Goal: Download file/media

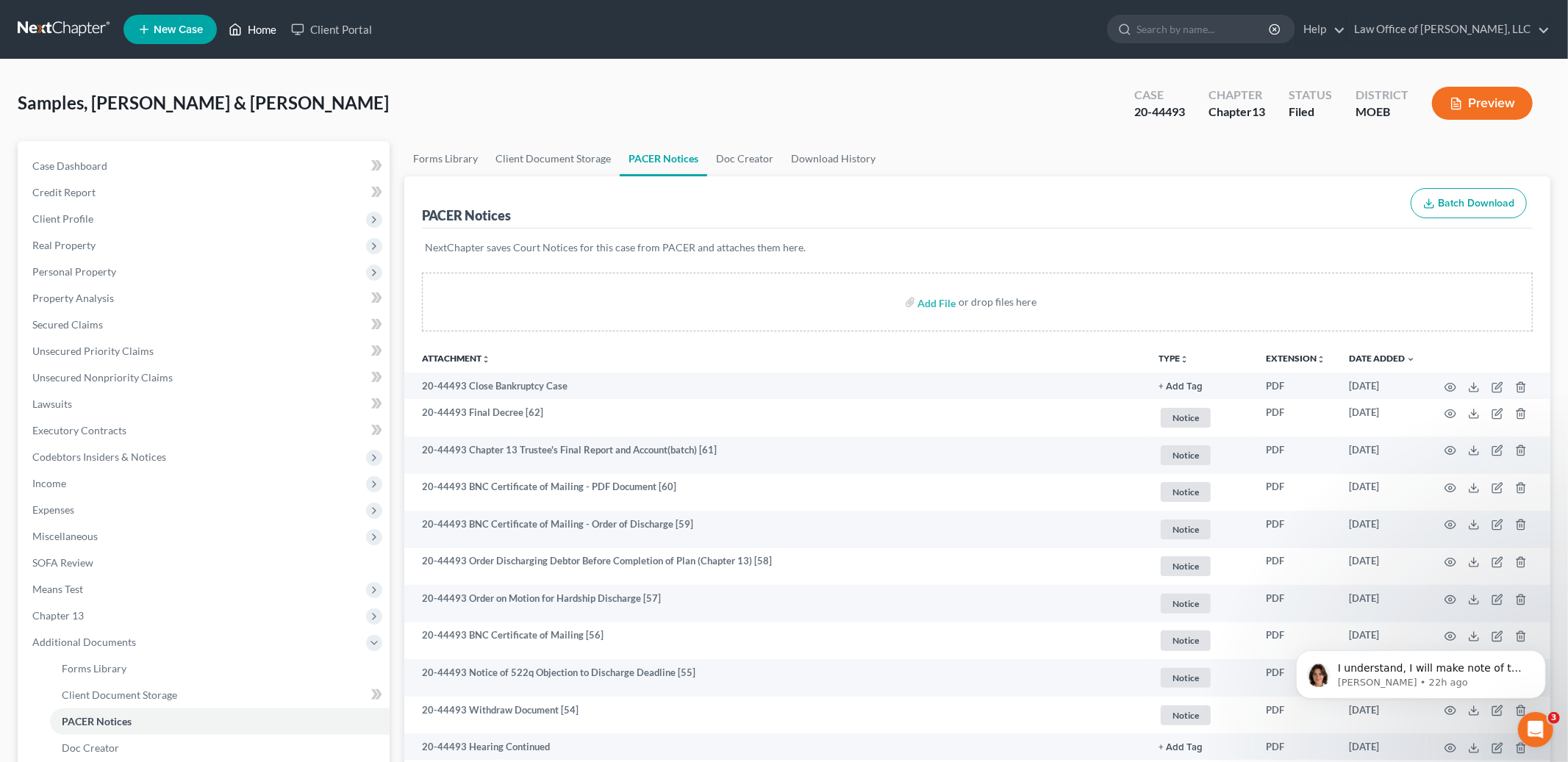
click at [260, 27] on link "Home" at bounding box center [252, 29] width 63 height 27
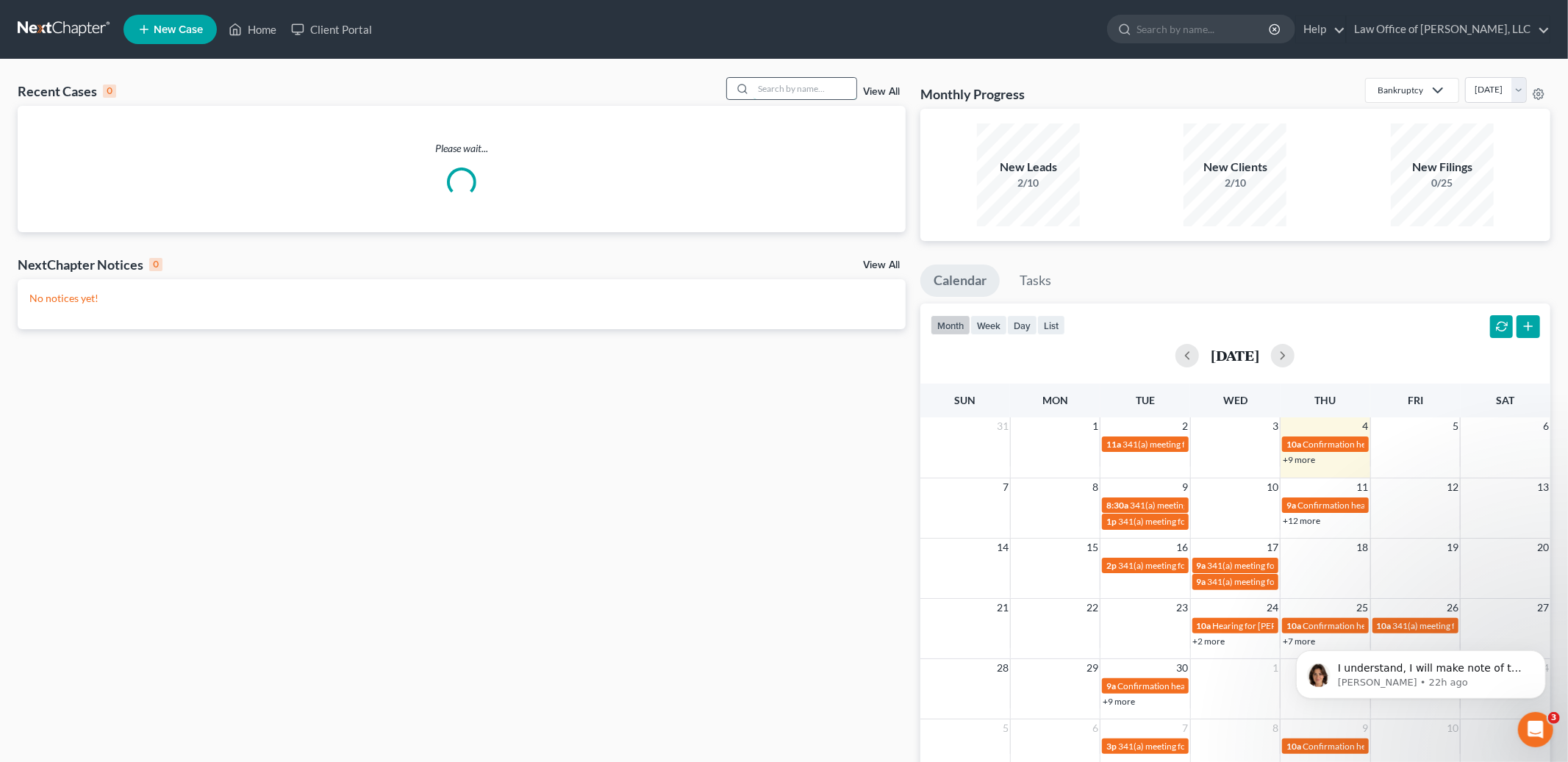
click at [789, 86] on input "search" at bounding box center [804, 88] width 103 height 21
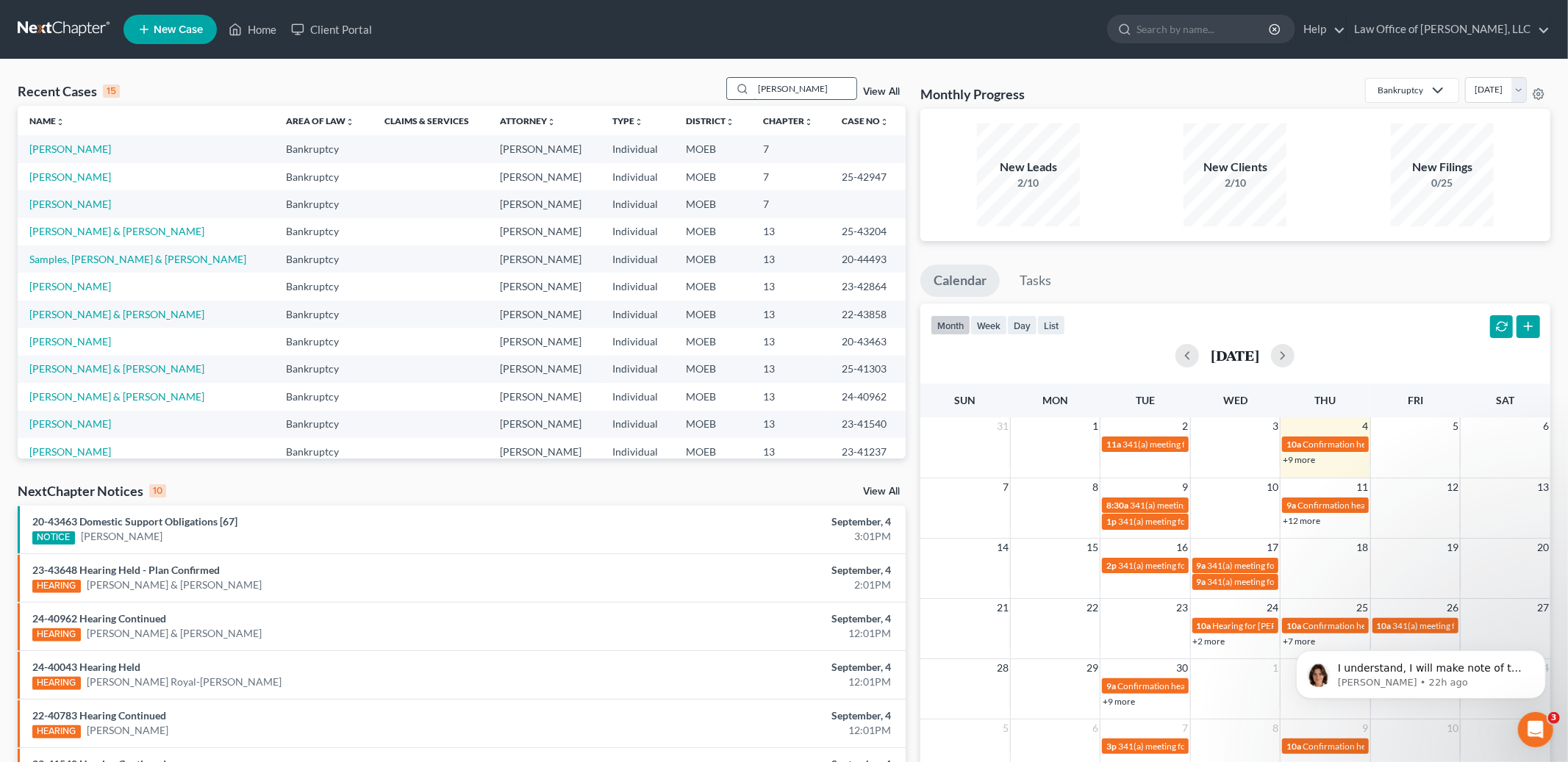
type input "[PERSON_NAME]"
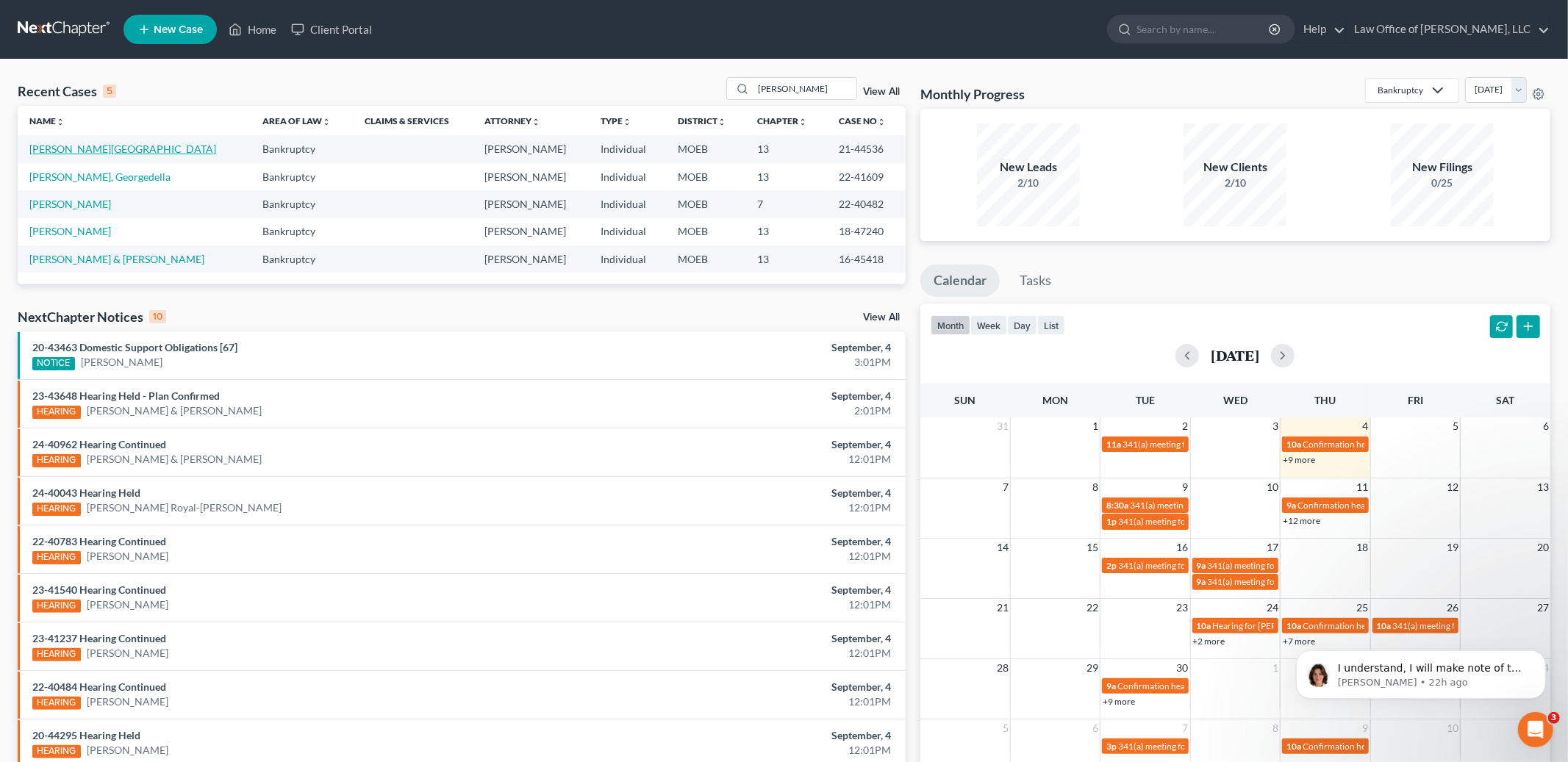
click at [63, 148] on link "[PERSON_NAME][GEOGRAPHIC_DATA]" at bounding box center [122, 148] width 187 height 13
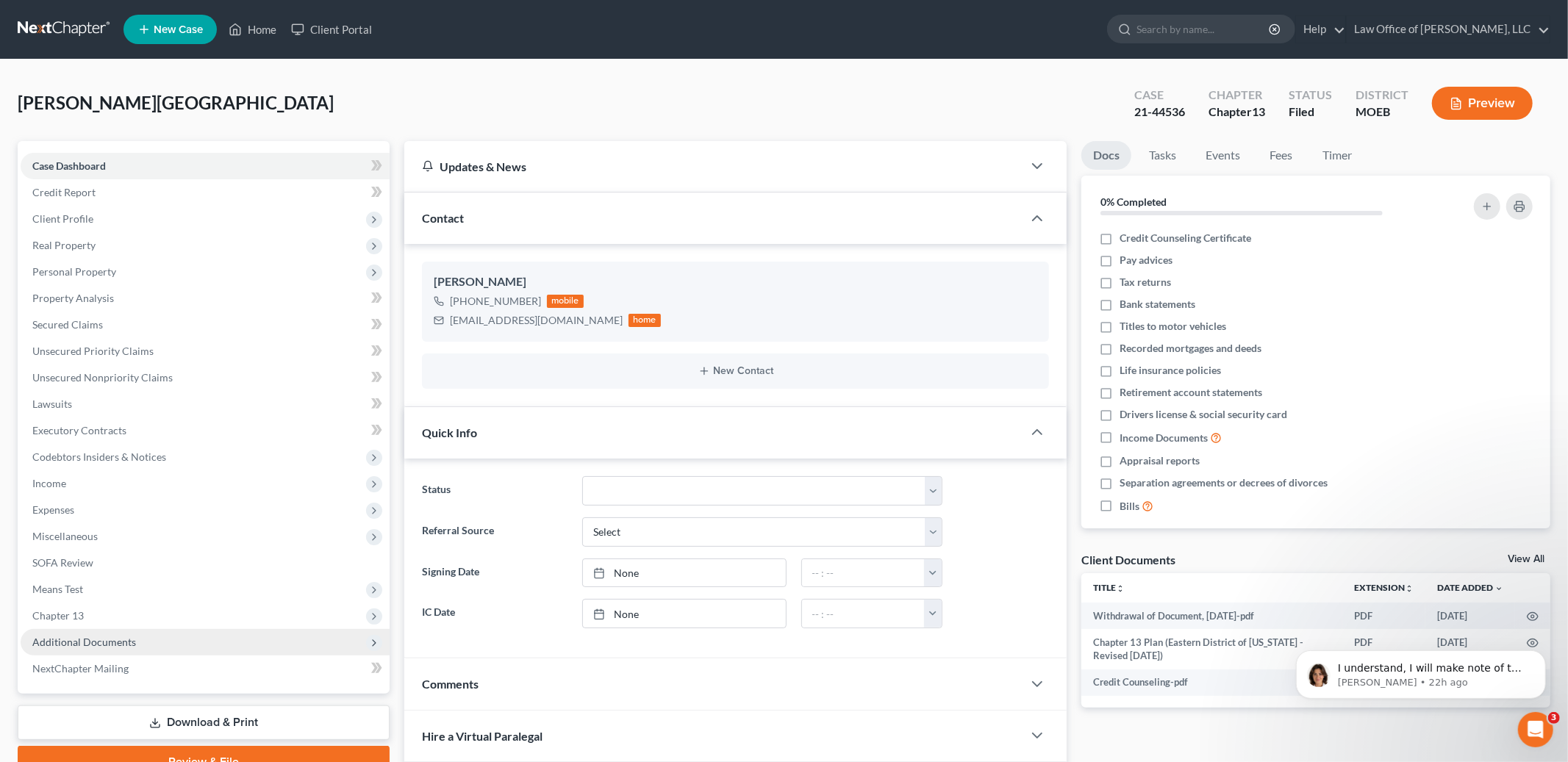
click at [106, 650] on span "Additional Documents" at bounding box center [205, 642] width 369 height 27
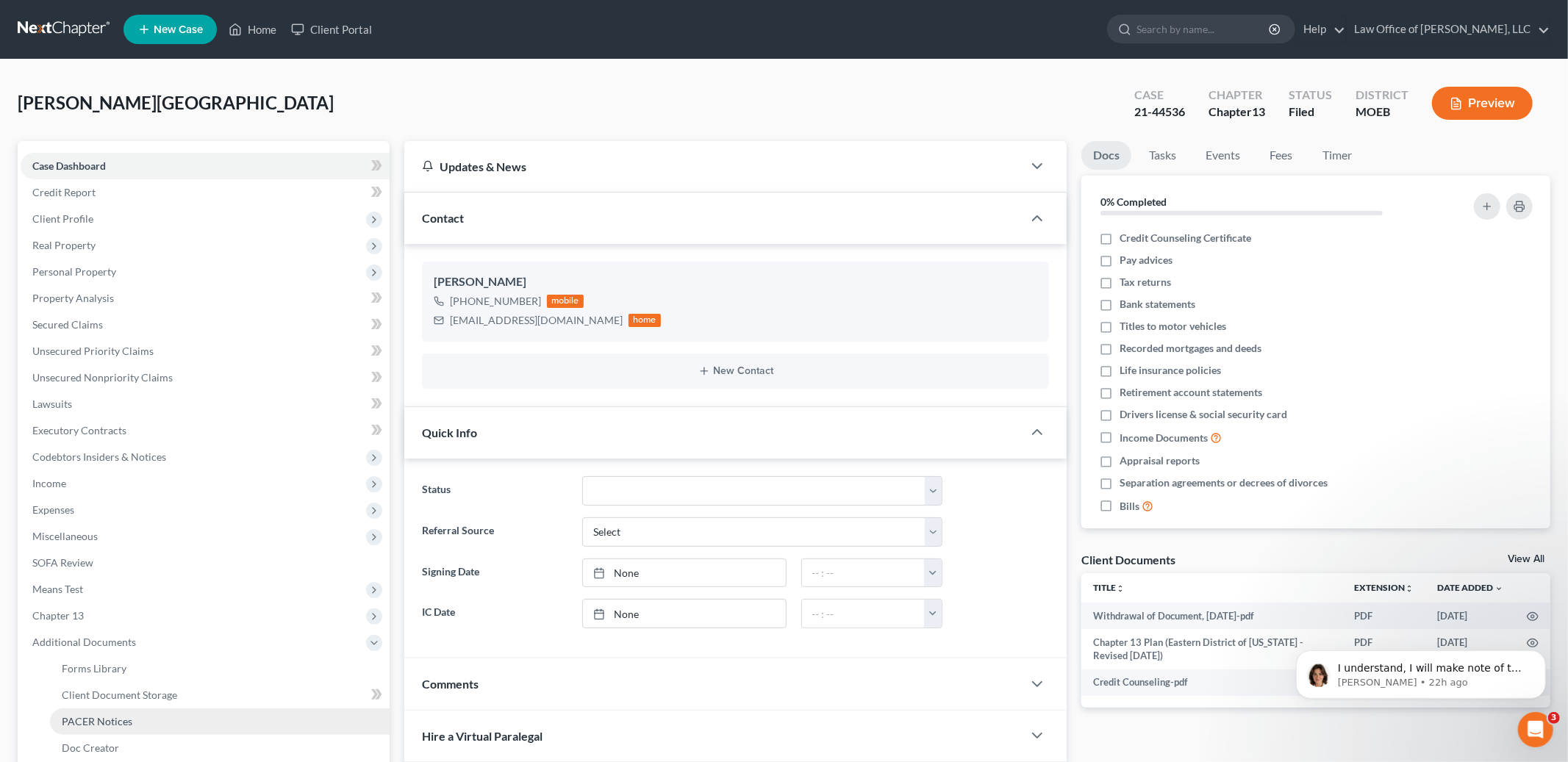
click at [111, 726] on link "PACER Notices" at bounding box center [220, 722] width 340 height 27
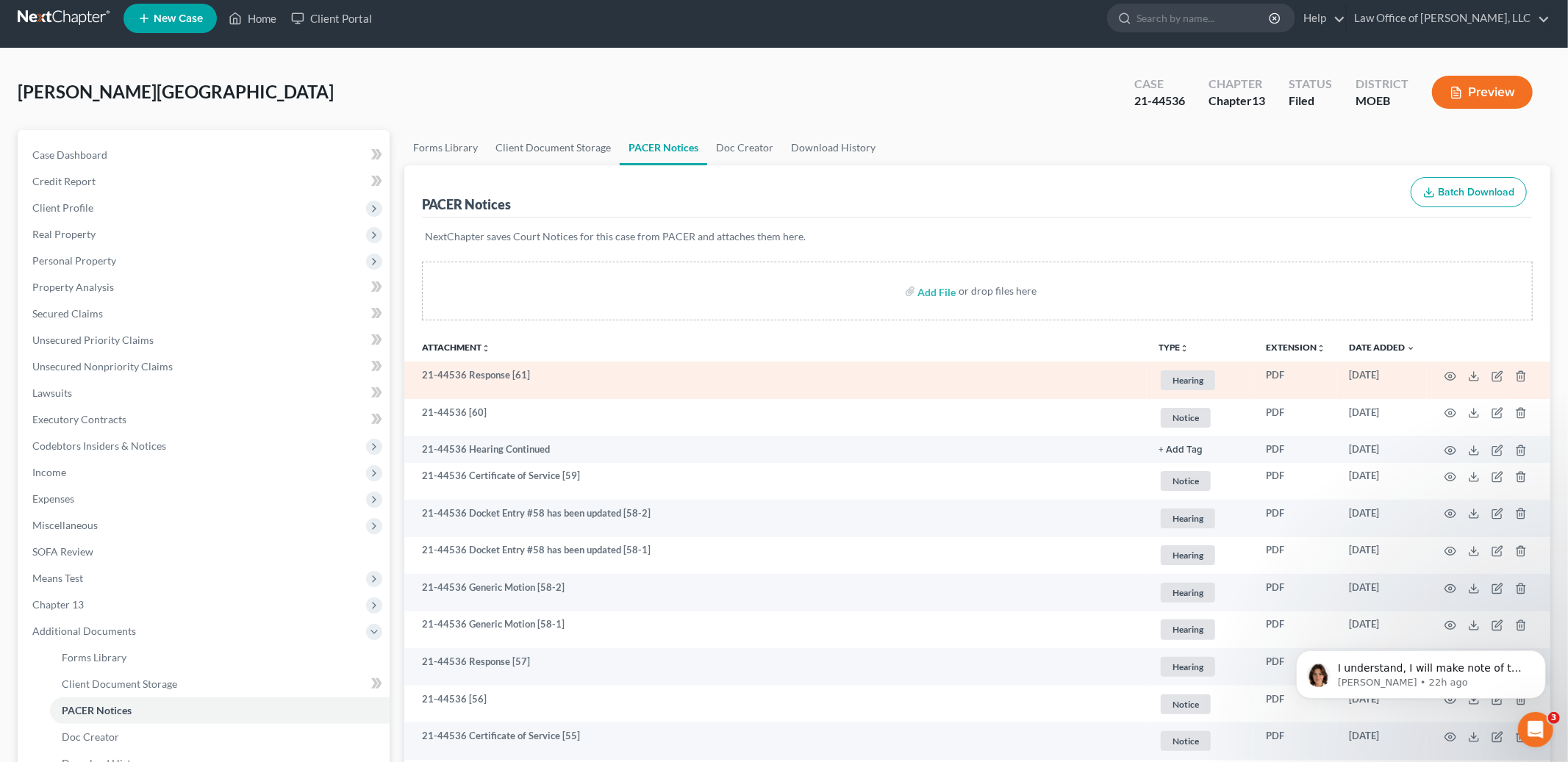
scroll to position [27, 0]
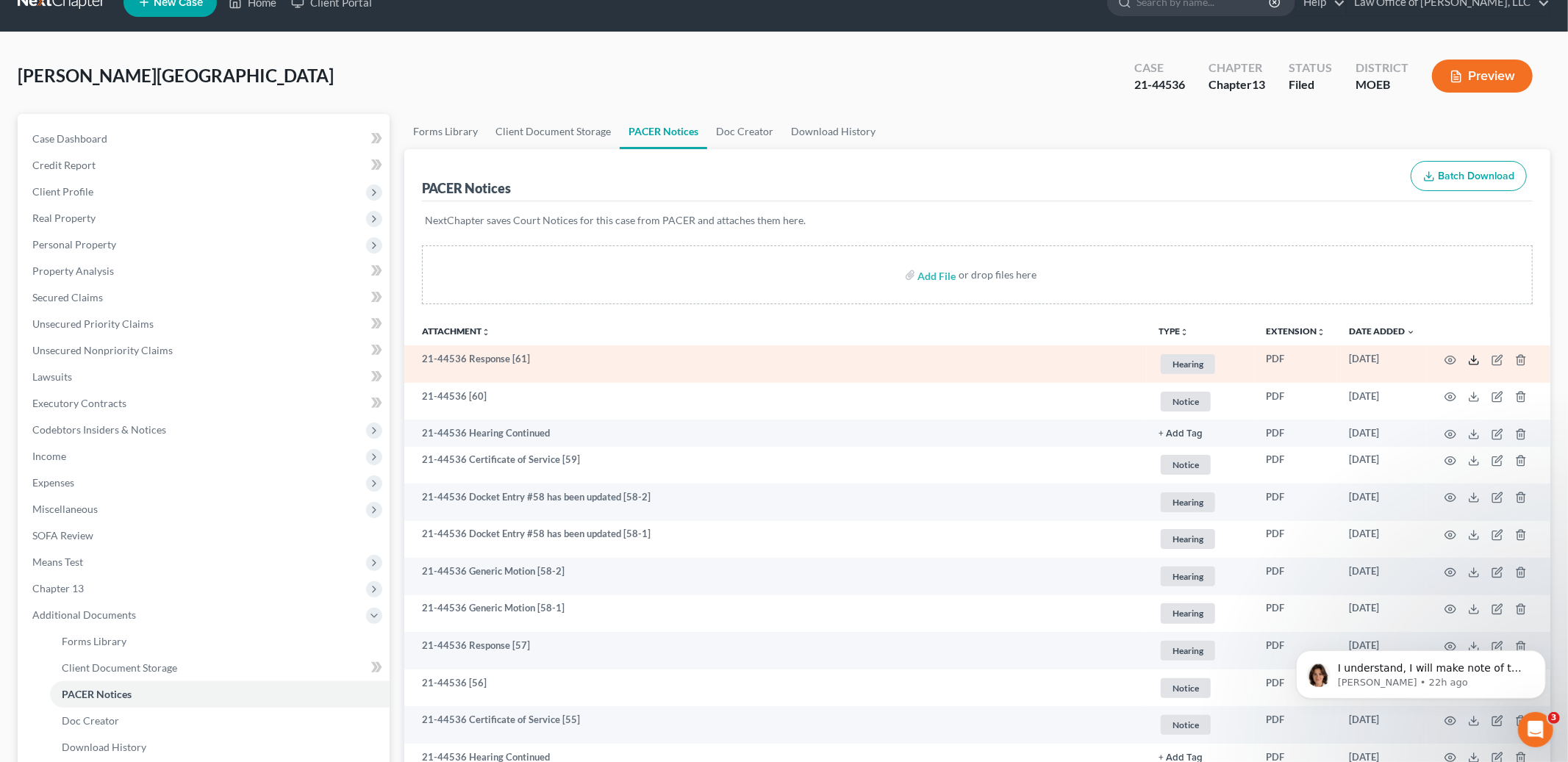
click at [1473, 357] on icon at bounding box center [1473, 360] width 12 height 12
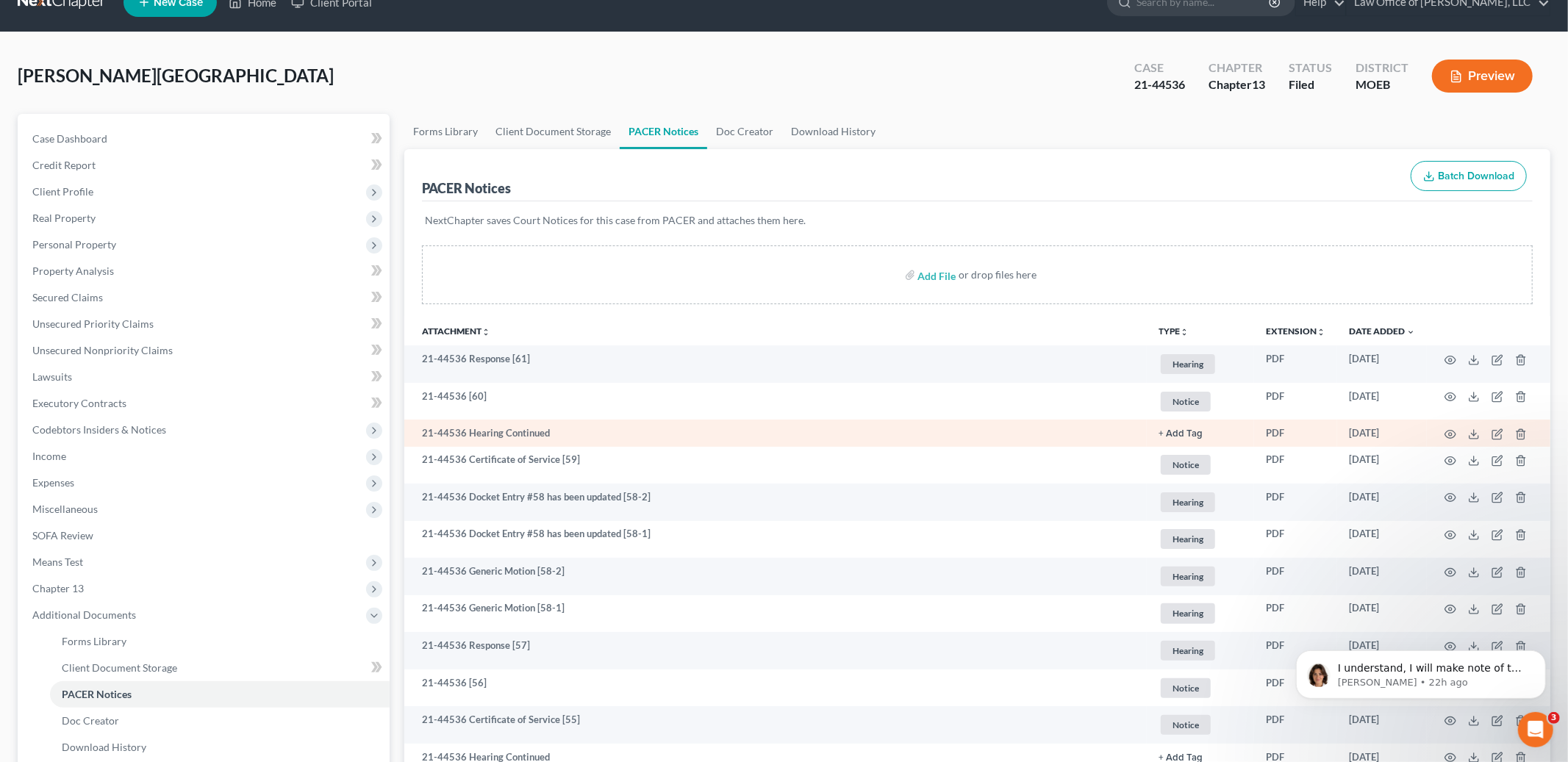
click at [1473, 440] on td at bounding box center [1488, 433] width 123 height 27
click at [1473, 433] on line at bounding box center [1473, 433] width 0 height 6
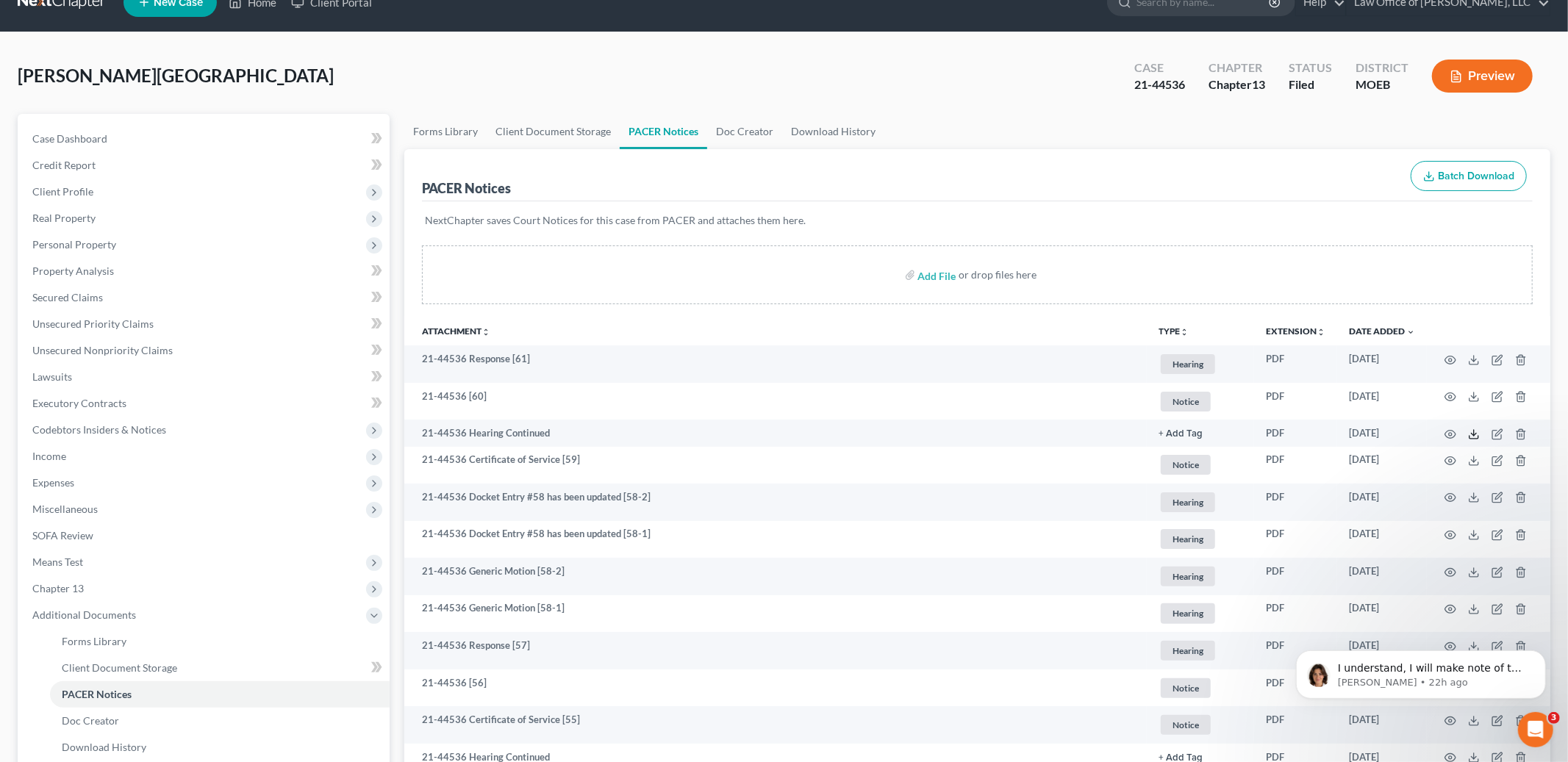
scroll to position [0, 0]
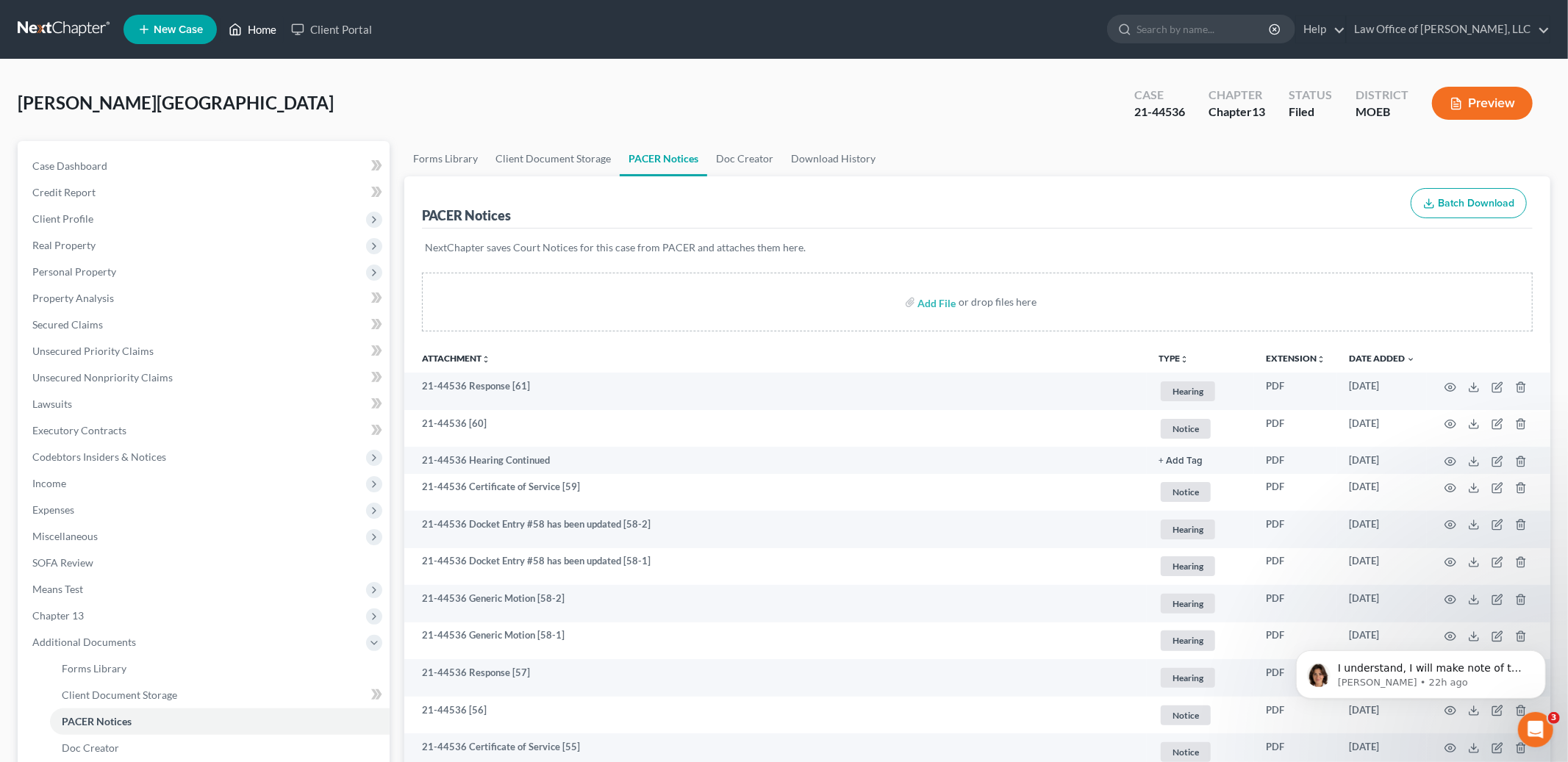
click at [250, 41] on link "Home" at bounding box center [252, 29] width 63 height 27
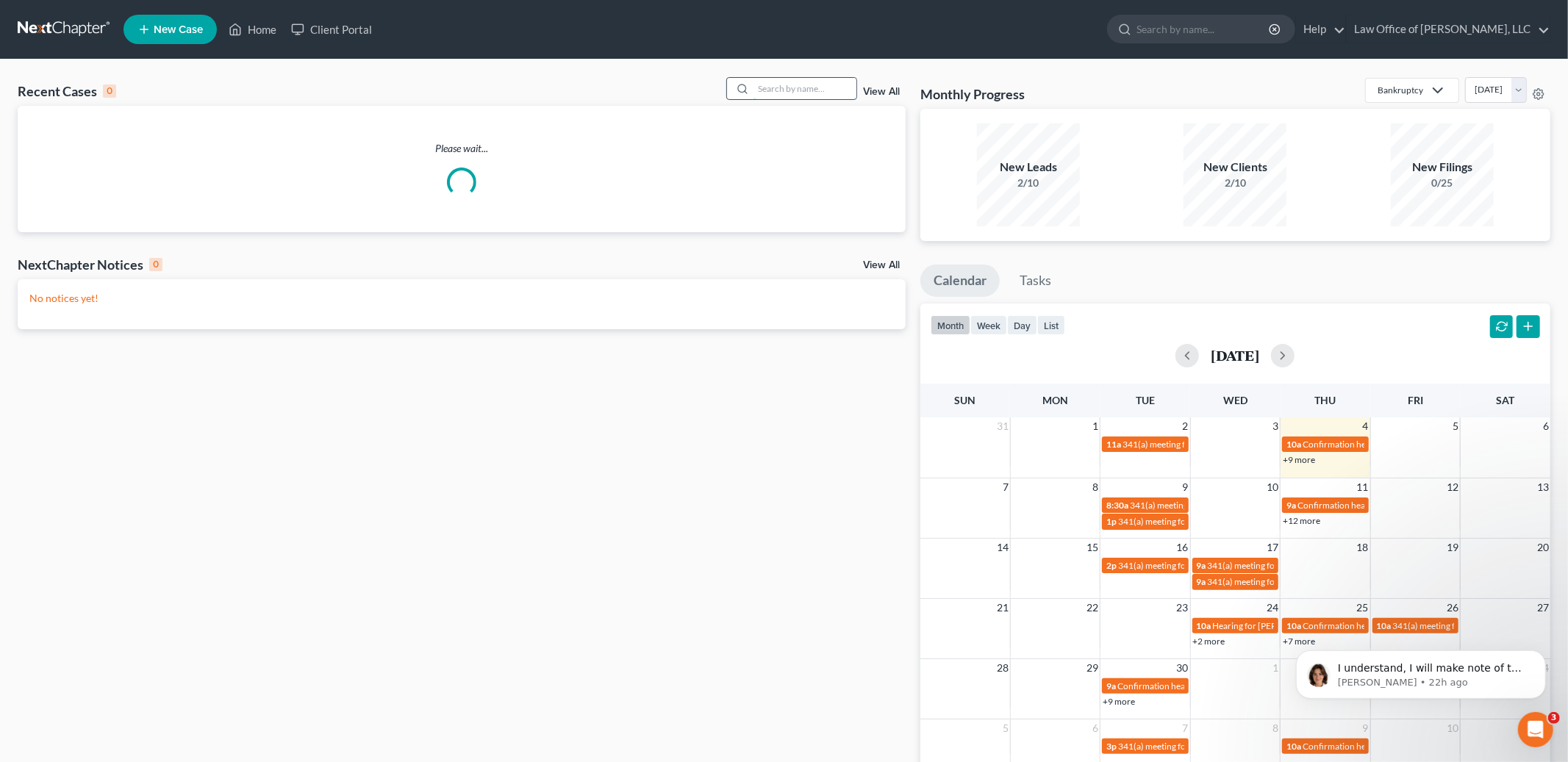
click at [773, 88] on input "search" at bounding box center [804, 88] width 103 height 21
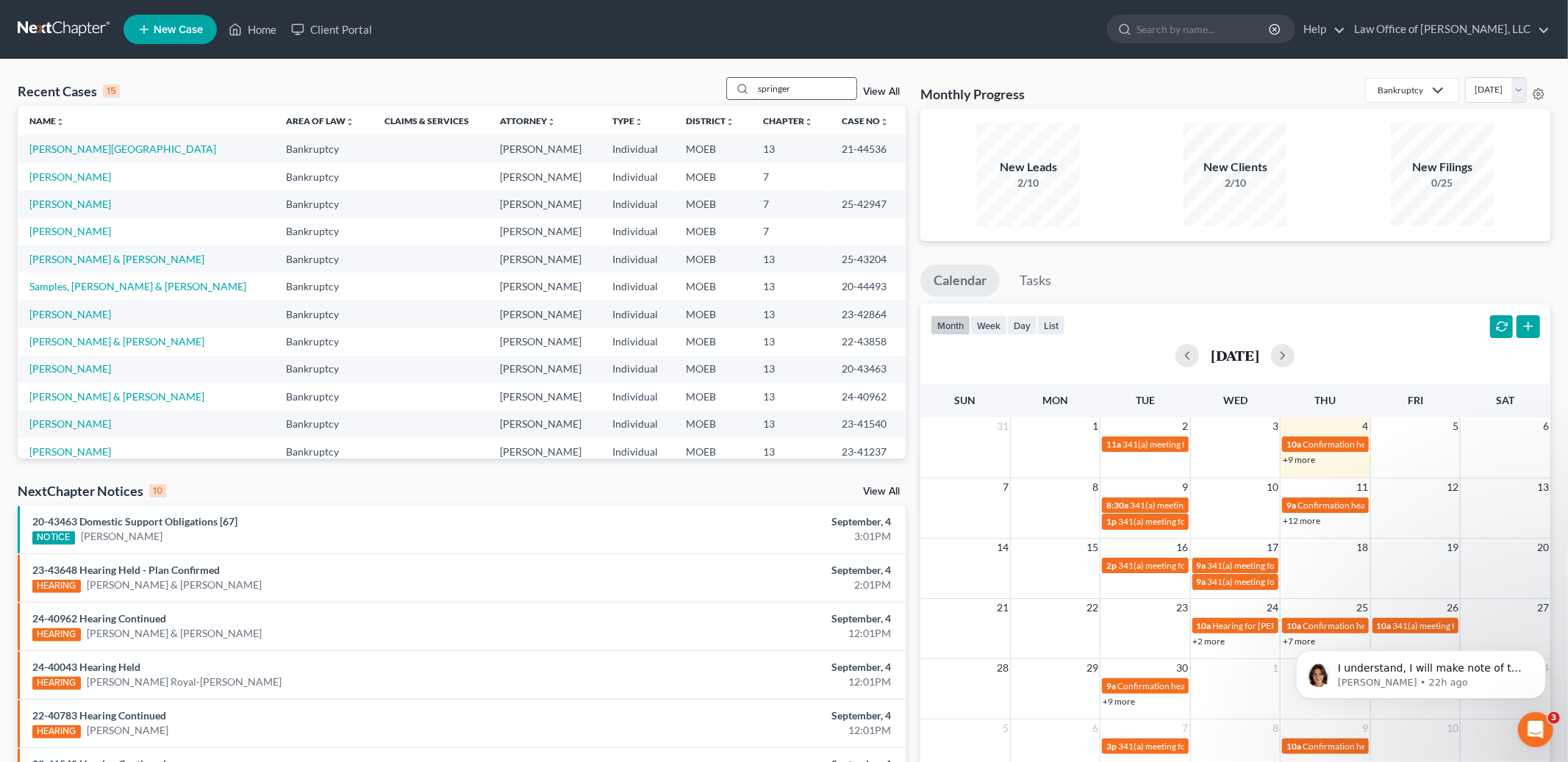
type input "springer"
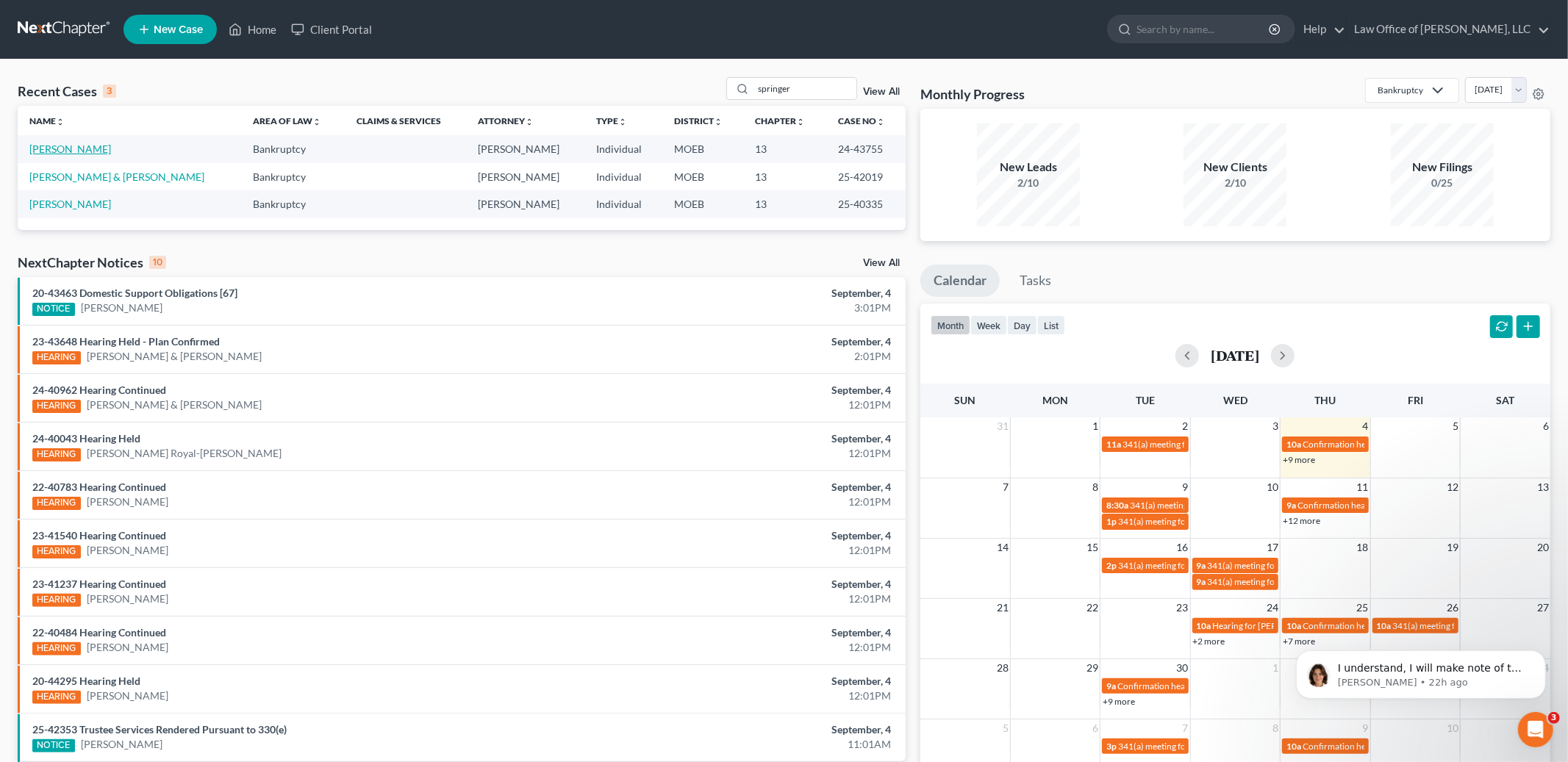
click at [57, 151] on link "[PERSON_NAME]" at bounding box center [70, 148] width 81 height 13
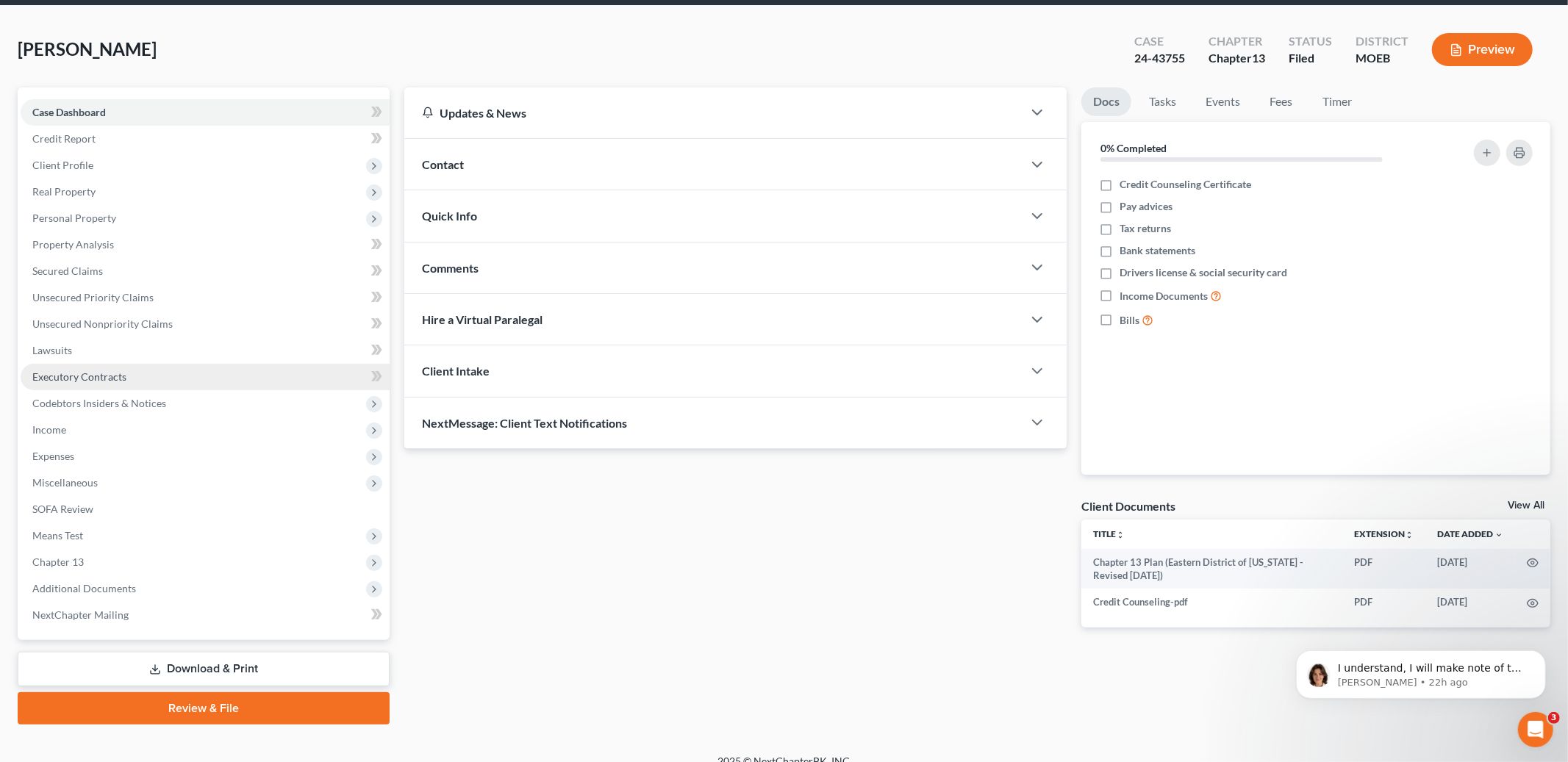
scroll to position [70, 0]
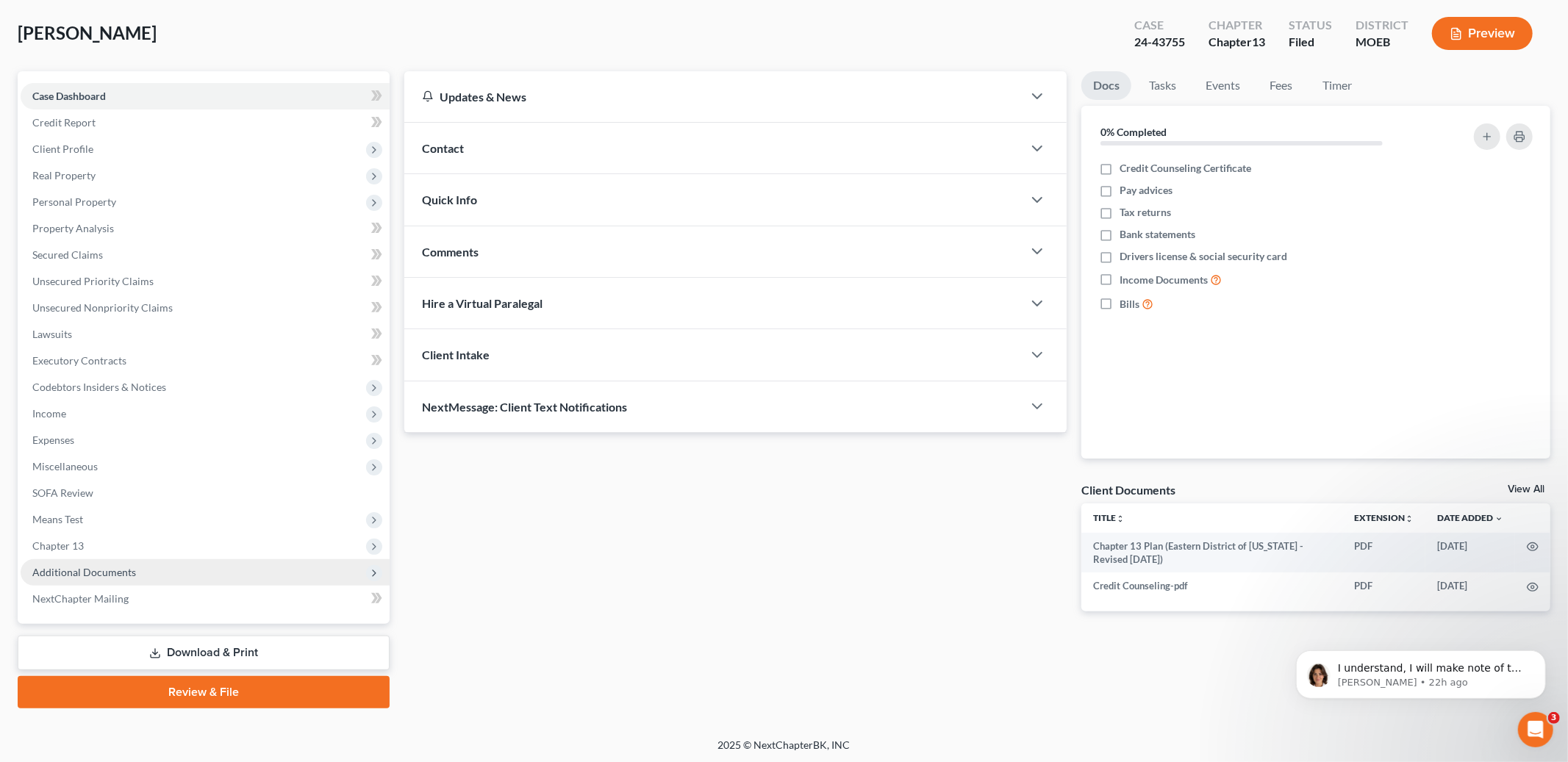
click at [98, 566] on span "Additional Documents" at bounding box center [85, 572] width 104 height 13
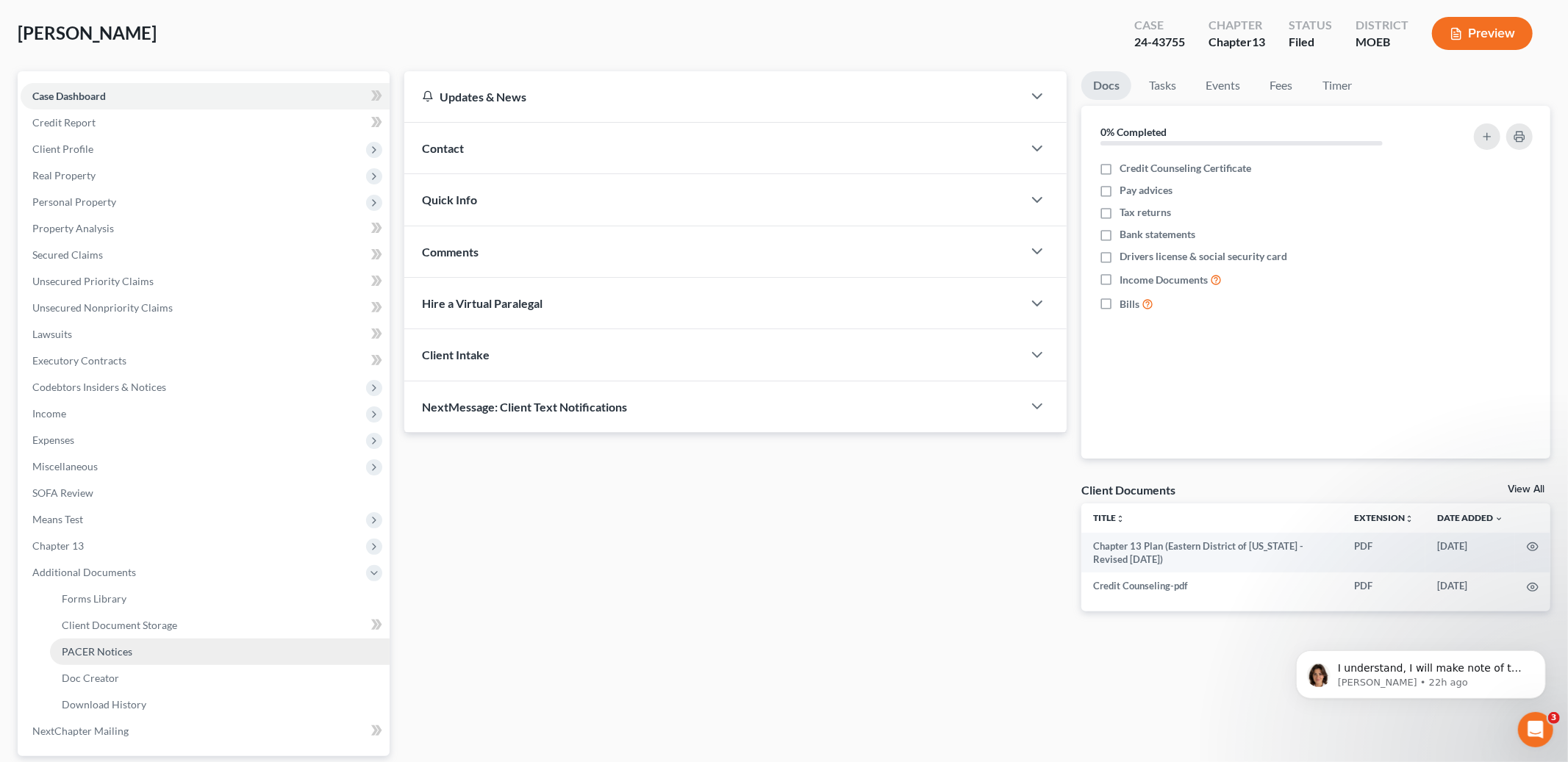
click at [112, 645] on span "PACER Notices" at bounding box center [97, 651] width 70 height 13
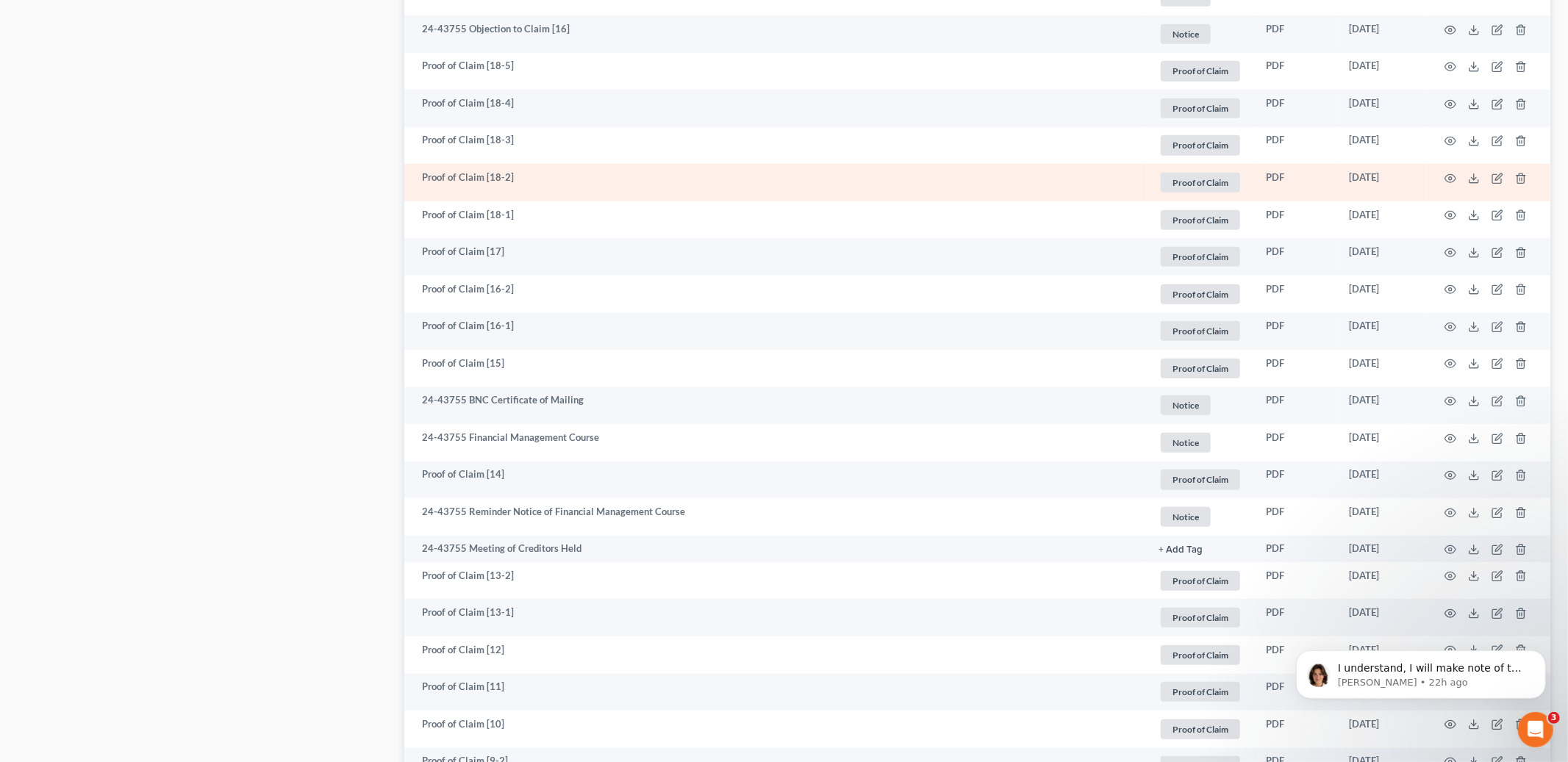
scroll to position [953, 0]
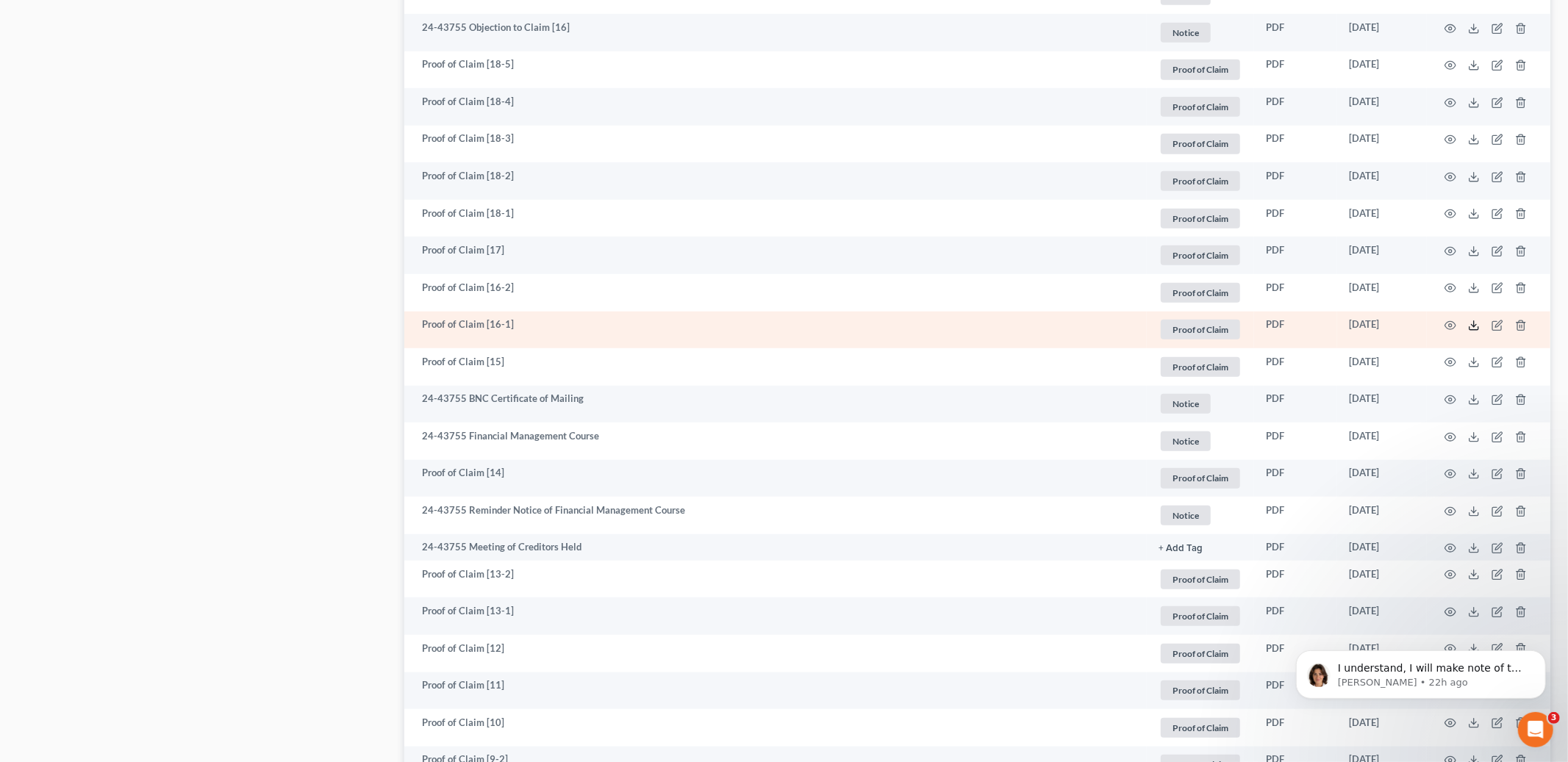
click at [1471, 325] on icon at bounding box center [1473, 325] width 12 height 12
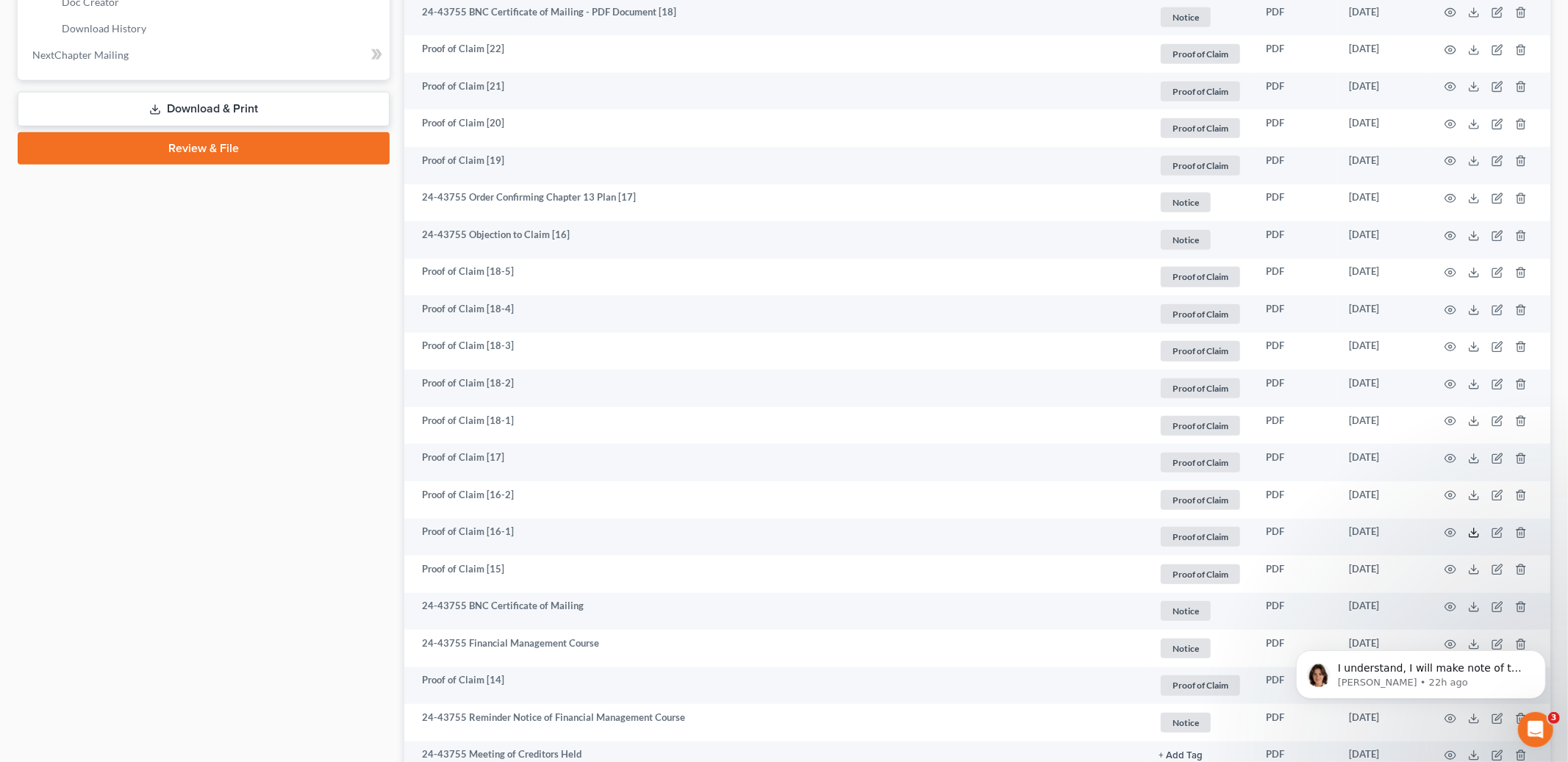
scroll to position [0, 0]
